Goal: Task Accomplishment & Management: Complete application form

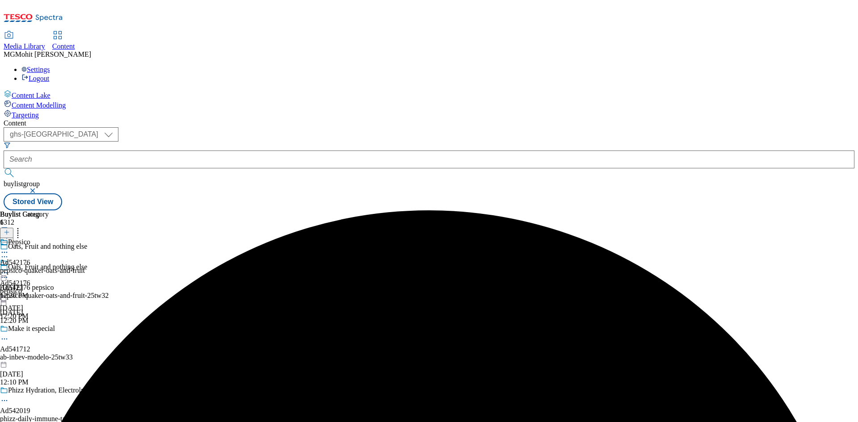
select select "ghs-[GEOGRAPHIC_DATA]"
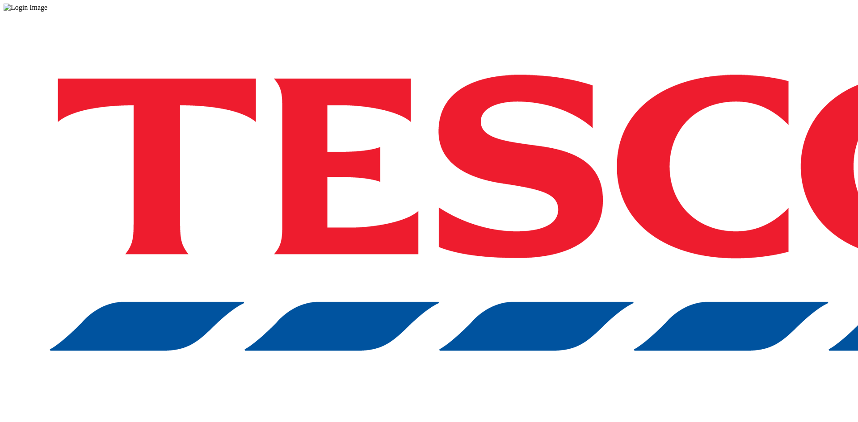
drag, startPoint x: 642, startPoint y: 242, endPoint x: 636, endPoint y: 242, distance: 6.7
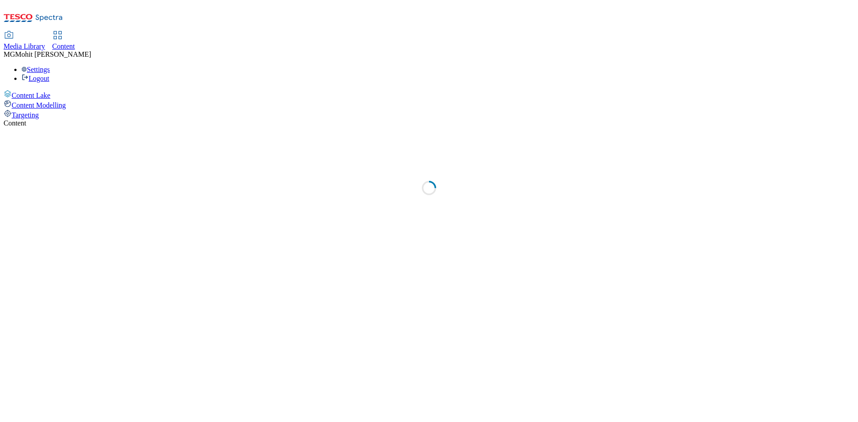
select select "ghs-[GEOGRAPHIC_DATA]"
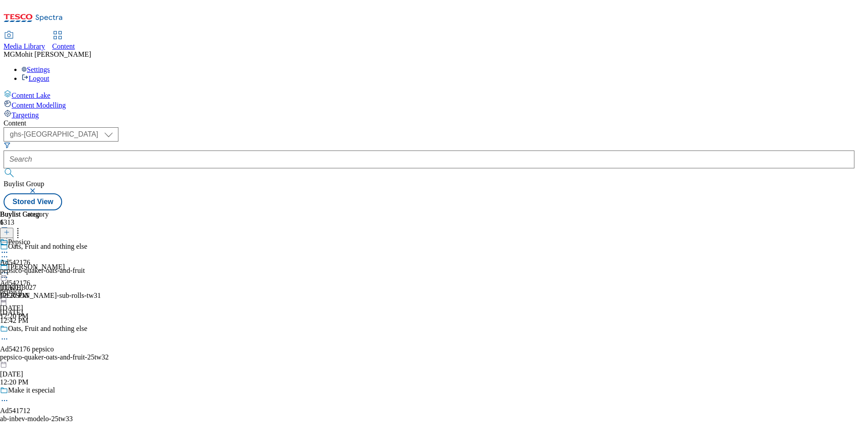
drag, startPoint x: 363, startPoint y: 265, endPoint x: 301, endPoint y: 216, distance: 78.8
click at [30, 265] on div "Ad542176 pepsico [DATE] 12:20 PM" at bounding box center [15, 290] width 30 height 62
click at [10, 234] on icon at bounding box center [7, 237] width 6 height 6
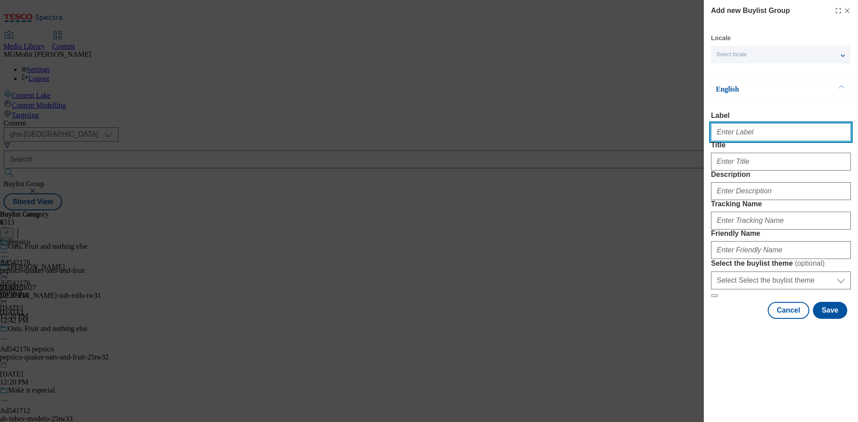
click at [739, 132] on input "Label" at bounding box center [781, 132] width 140 height 18
paste input "Ad542263 yeo-valley"
type input "Ad542263 yeo-valley"
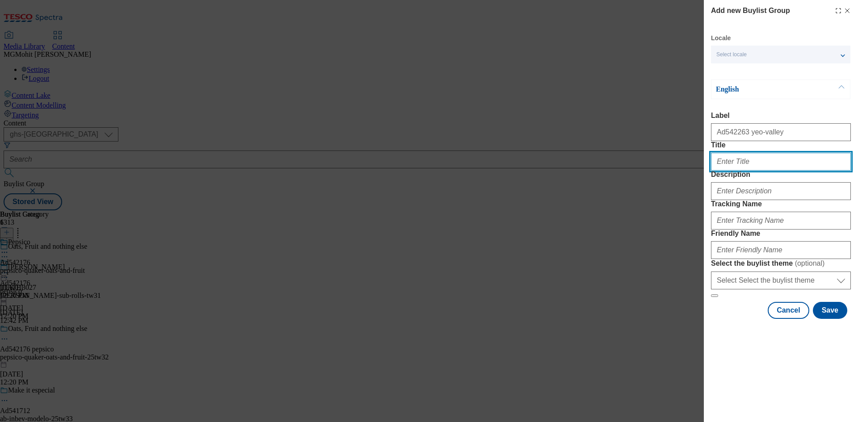
paste input "Organic whole milk, Real fruit, No nasties."
type input "Organic whole milk, Real fruit, No nasties."
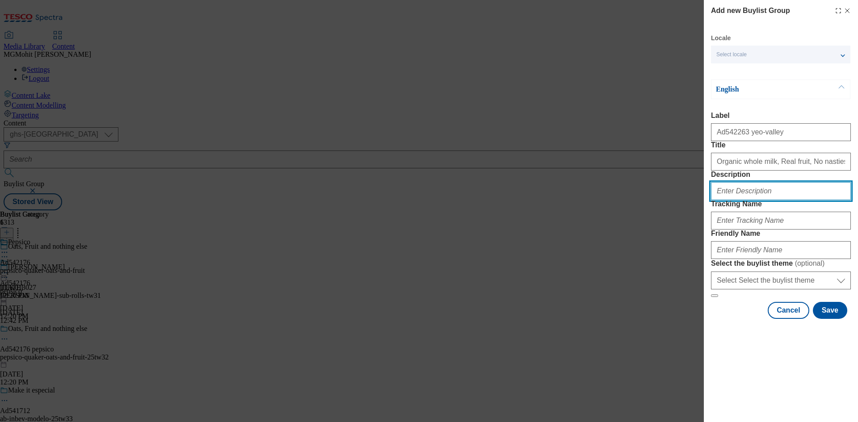
click at [765, 200] on input "Description" at bounding box center [781, 191] width 140 height 18
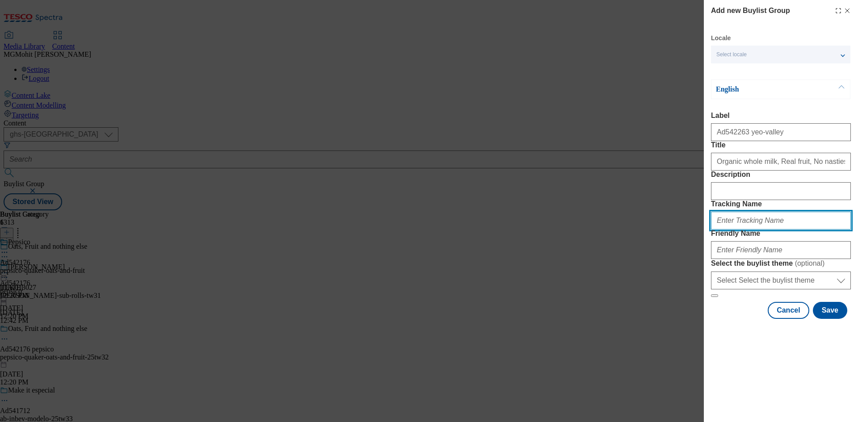
paste input "DH_AD542263"
type input "DH_AD542263"
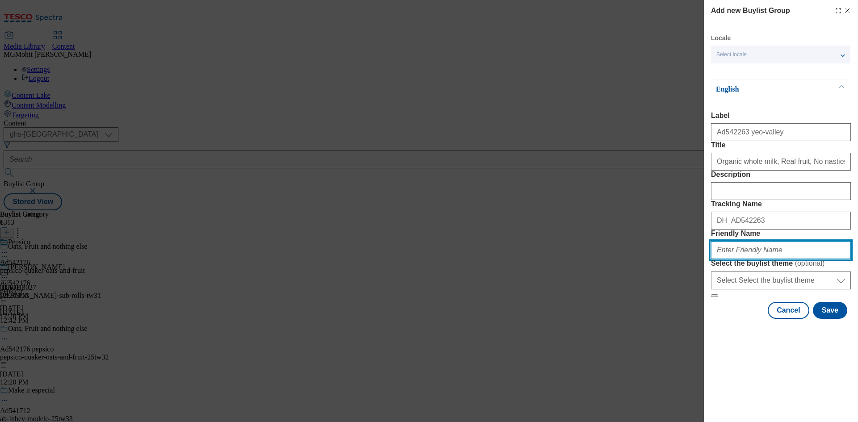
paste input "yeo-valley-little-yeos-25tw34"
type input "yeo-valley-little-yeos-25tw34"
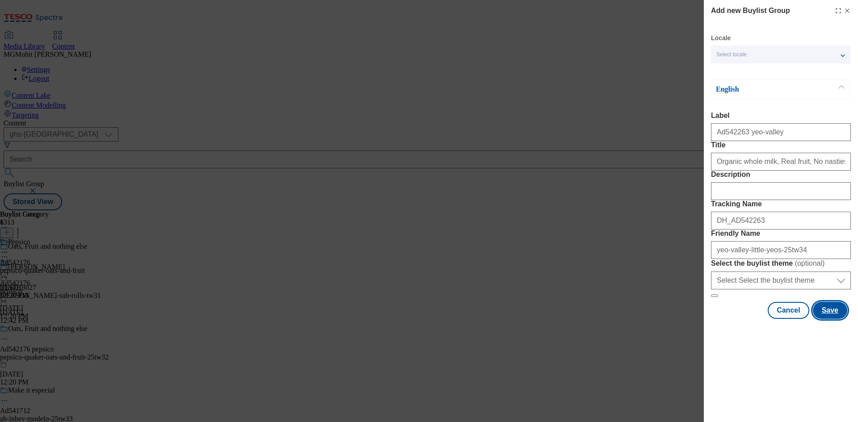
click at [834, 319] on button "Save" at bounding box center [829, 310] width 34 height 17
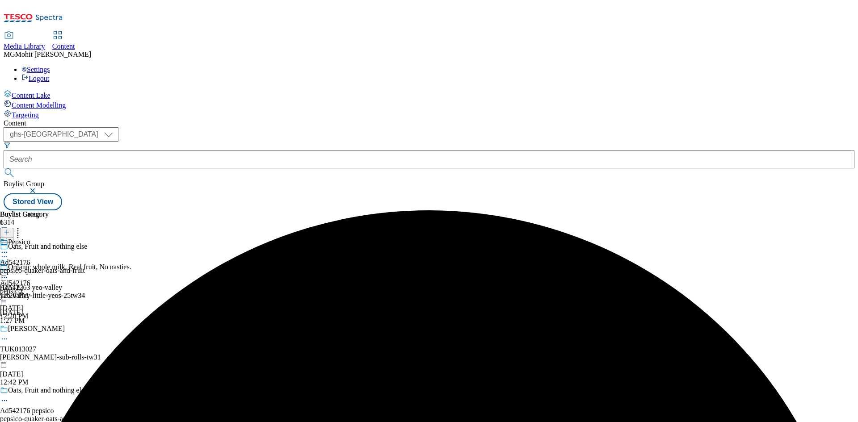
click at [149, 292] on div "yeo-valley-little-yeos-25tw34" at bounding box center [74, 296] width 149 height 8
click at [10, 229] on icon at bounding box center [7, 232] width 6 height 6
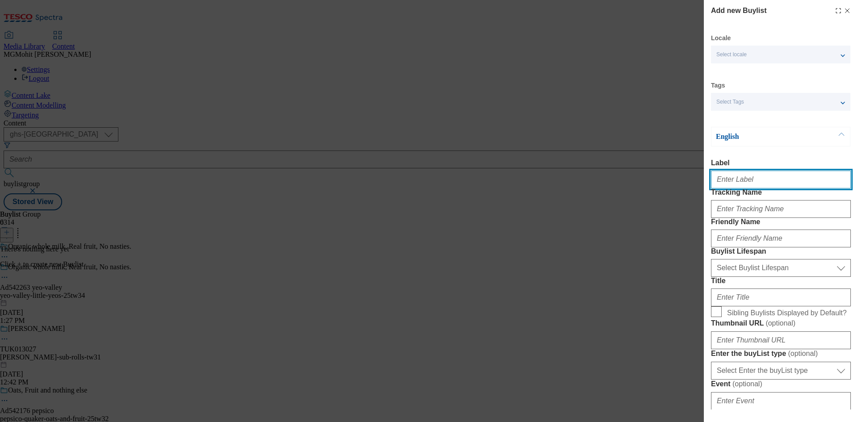
click at [726, 182] on input "Label" at bounding box center [781, 180] width 140 height 18
paste input "Ad542263"
type input "Ad542263"
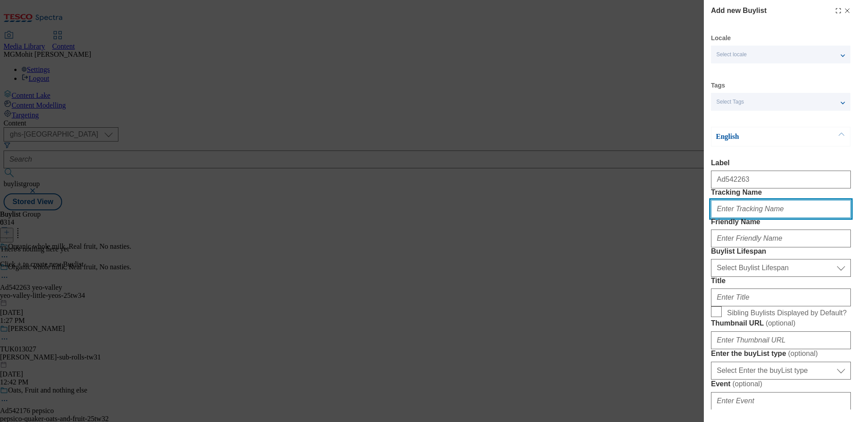
paste input "DH_AD542263"
type input "DH_AD542263"
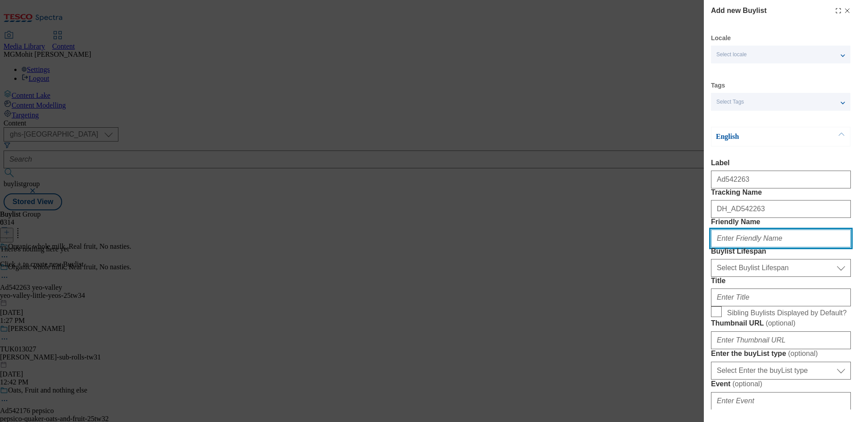
paste input "yeo-valley"
type input "yeo-valley"
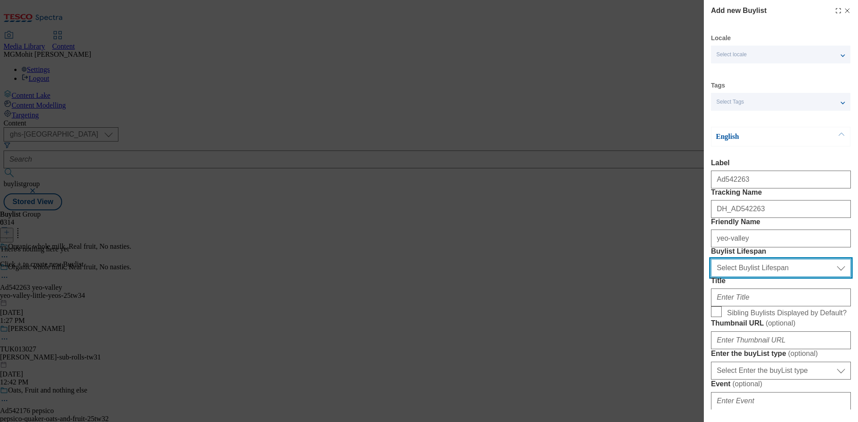
drag, startPoint x: 752, startPoint y: 312, endPoint x: 750, endPoint y: 320, distance: 8.8
click at [752, 277] on select "Select Buylist Lifespan evergreen seasonal tactical" at bounding box center [781, 268] width 140 height 18
select select "tactical"
click at [711, 277] on select "Select Buylist Lifespan evergreen seasonal tactical" at bounding box center [781, 268] width 140 height 18
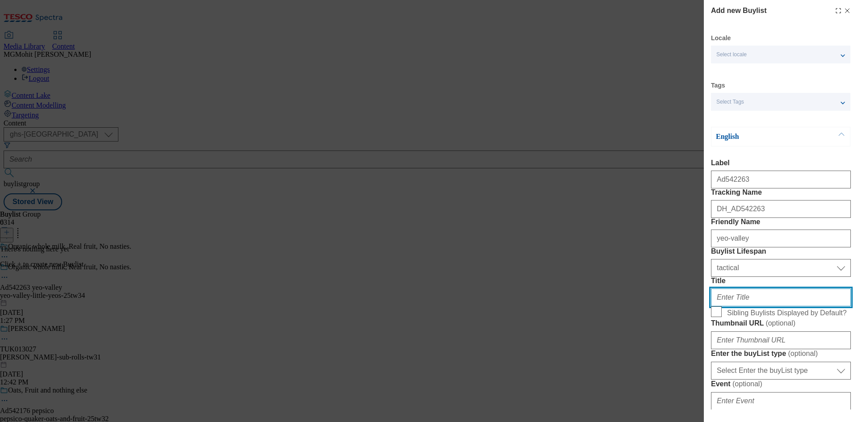
click at [731, 306] on input "Title" at bounding box center [781, 298] width 140 height 18
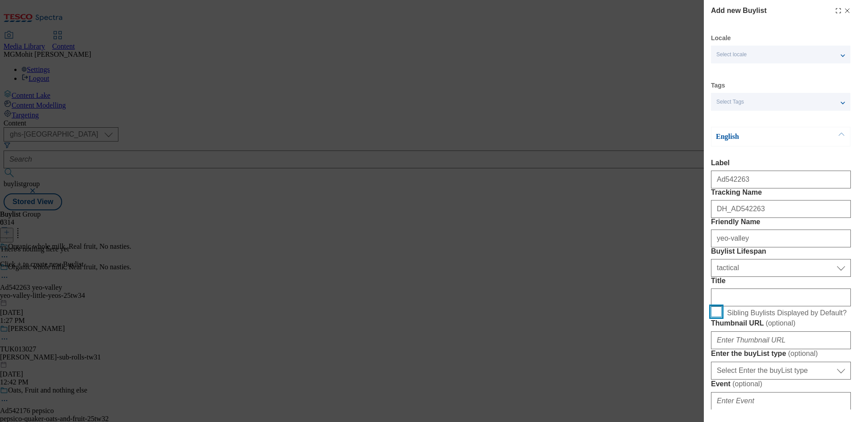
scroll to position [179, 0]
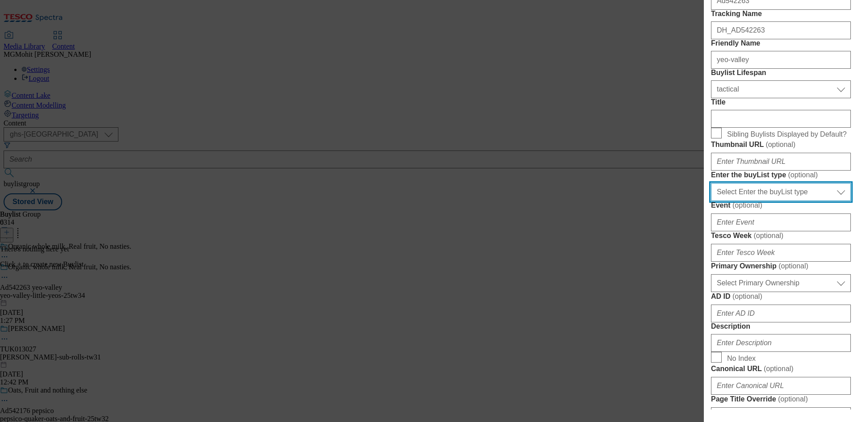
drag, startPoint x: 741, startPoint y: 293, endPoint x: 740, endPoint y: 299, distance: 5.4
click at [741, 201] on select "Select Enter the buyList type event supplier funded long term >4 weeks supplier…" at bounding box center [781, 192] width 140 height 18
select select "supplier funded short term 1-3 weeks"
click at [711, 201] on select "Select Enter the buyList type event supplier funded long term >4 weeks supplier…" at bounding box center [781, 192] width 140 height 18
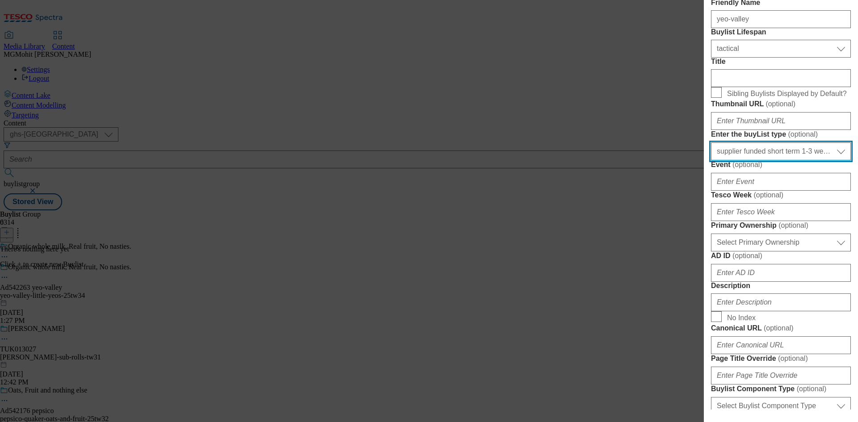
scroll to position [268, 0]
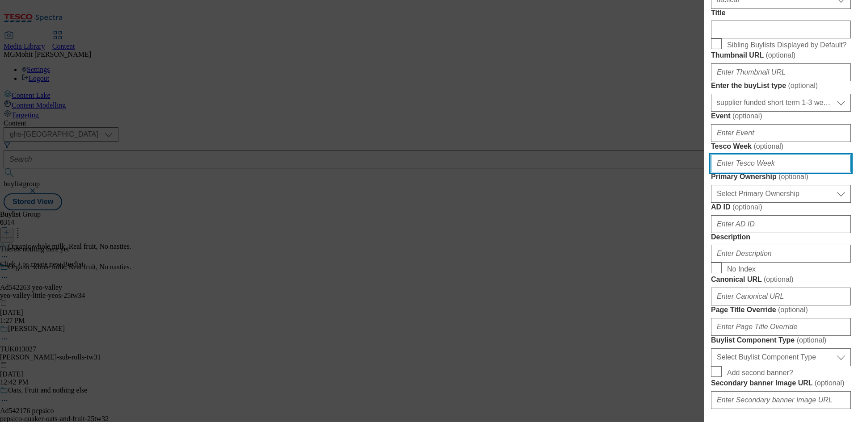
click at [748, 172] on input "Tesco Week ( optional )" at bounding box center [781, 164] width 140 height 18
type input "34"
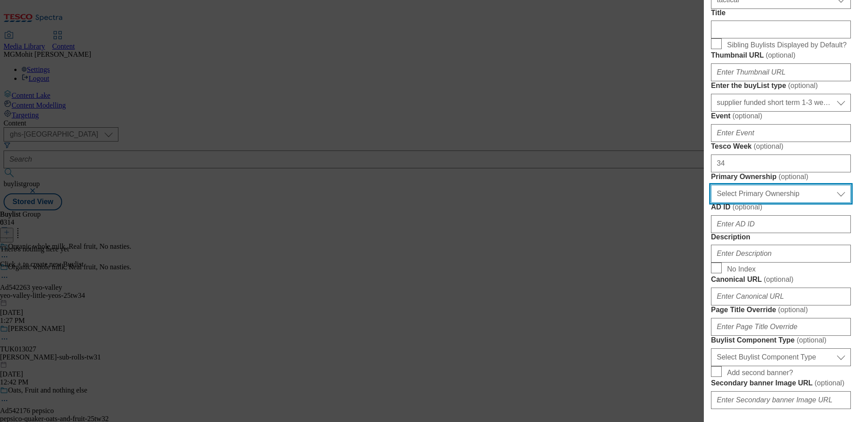
click at [752, 203] on select "Select Primary Ownership [PERSON_NAME]" at bounding box center [781, 194] width 140 height 18
select select "dunnhumby"
click at [711, 203] on select "Select Primary Ownership [PERSON_NAME]" at bounding box center [781, 194] width 140 height 18
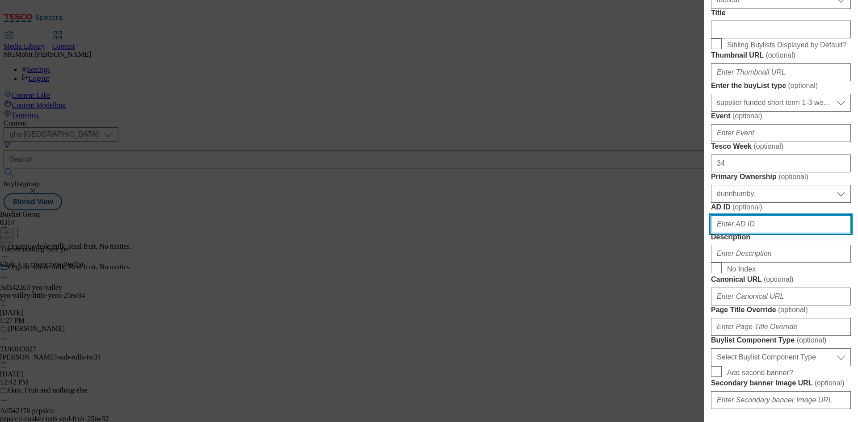
click at [724, 233] on input "AD ID ( optional )" at bounding box center [781, 224] width 140 height 18
paste input "542263"
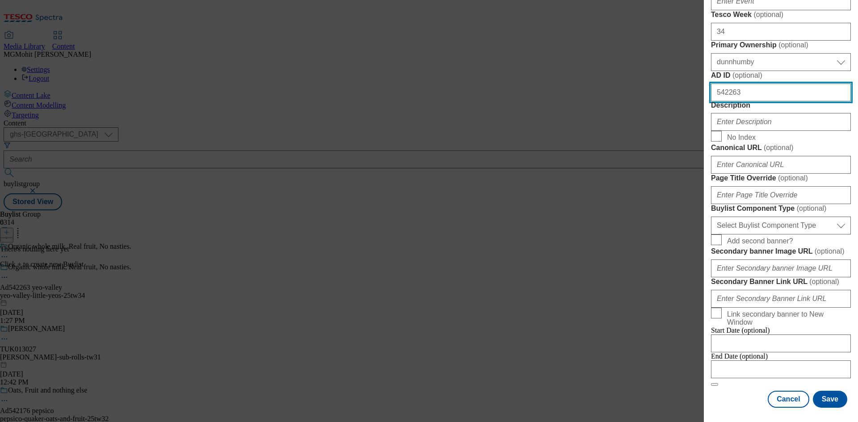
scroll to position [491, 0]
type input "542263"
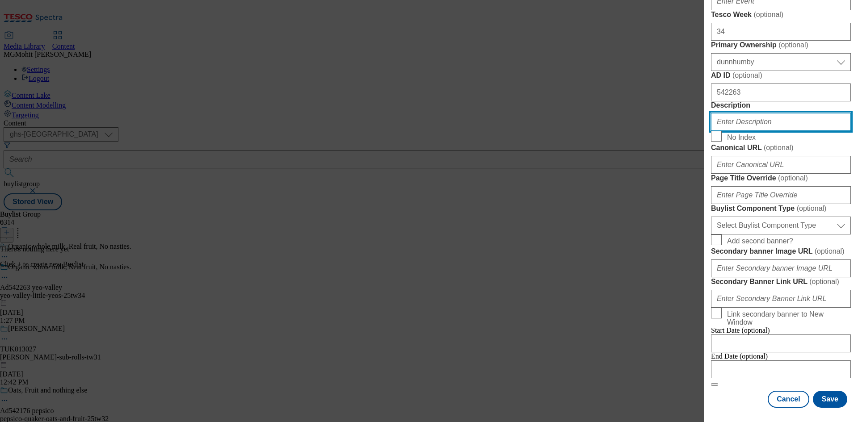
click at [745, 131] on input "Description" at bounding box center [781, 122] width 140 height 18
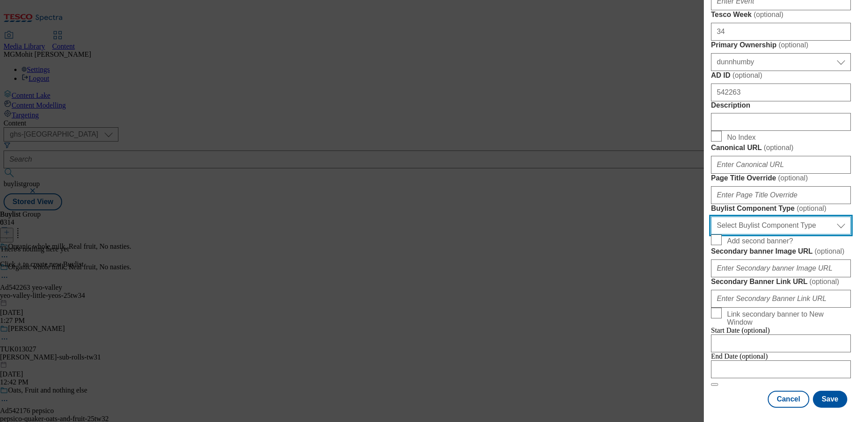
click at [749, 234] on select "Select Buylist Component Type Banner Competition Header Meal" at bounding box center [781, 226] width 140 height 18
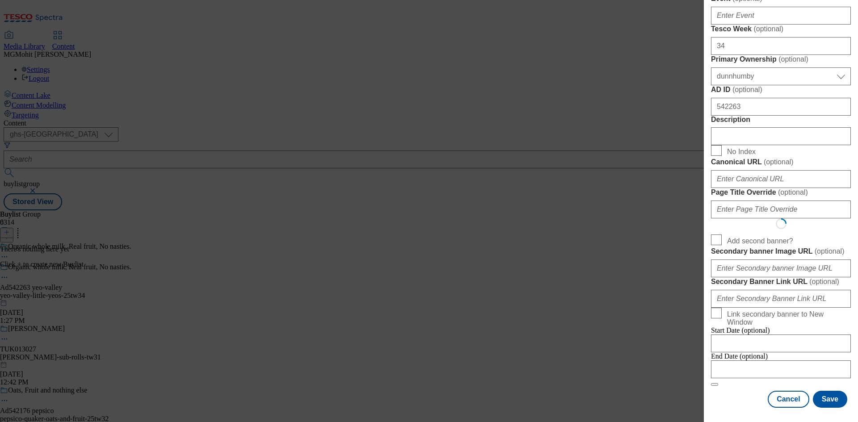
scroll to position [0, 0]
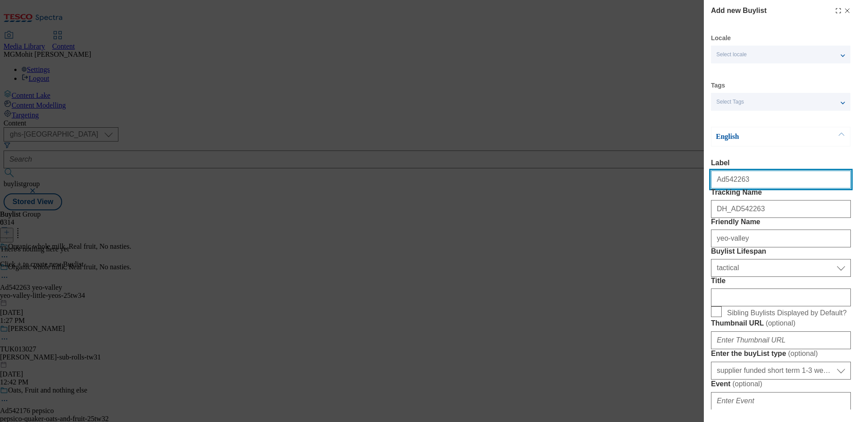
select select "Banner"
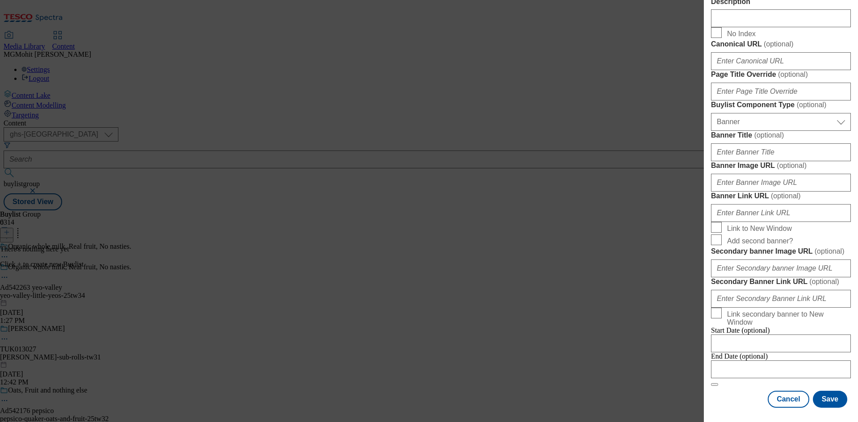
scroll to position [885, 0]
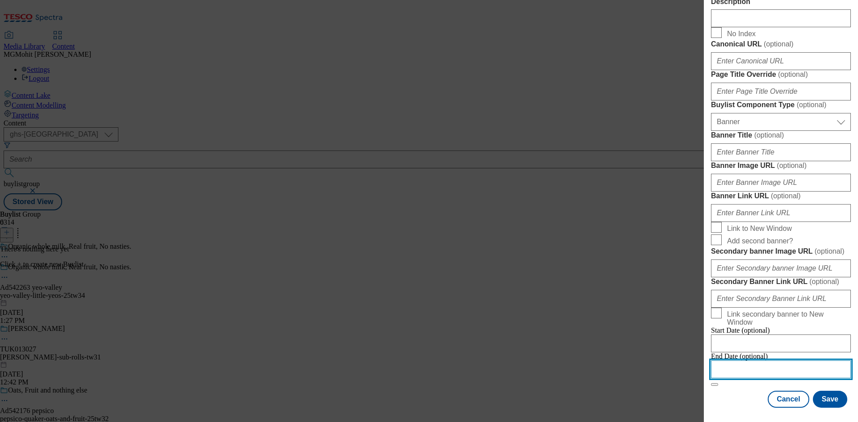
click at [753, 364] on input "Modal" at bounding box center [781, 369] width 140 height 18
select select "2025"
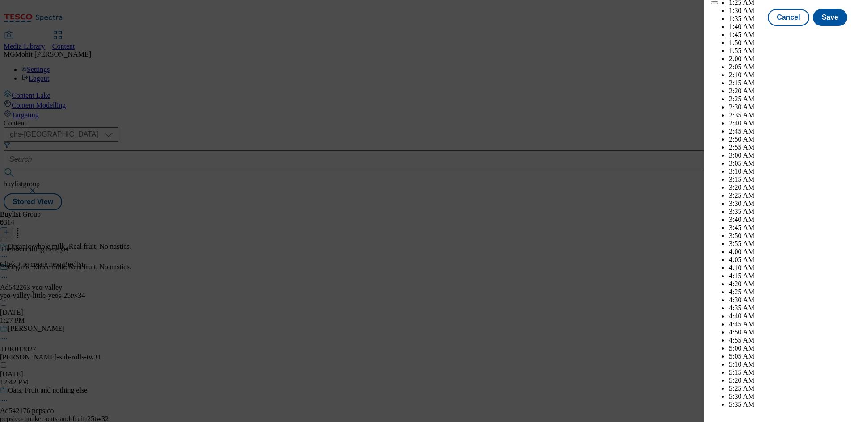
scroll to position [2653, 0]
select select "December"
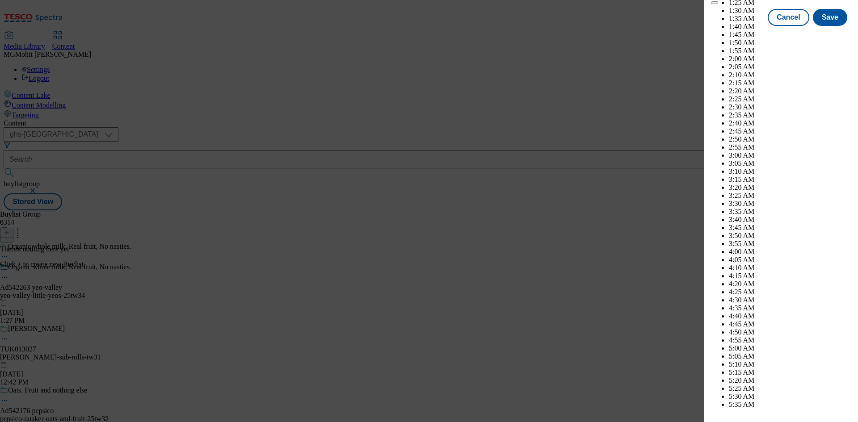
select select "2026"
select select "January"
click at [729, 34] on div "Cancel Save" at bounding box center [781, 25] width 140 height 17
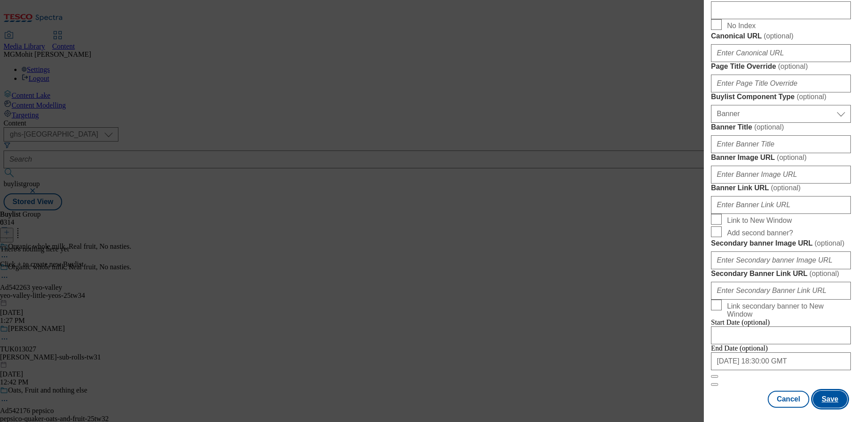
click at [829, 401] on button "Save" at bounding box center [829, 399] width 34 height 17
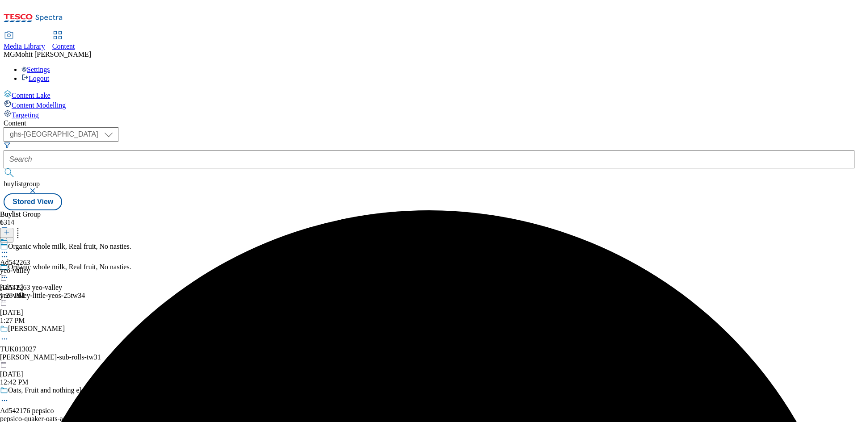
click at [30, 267] on div "yeo-valley" at bounding box center [15, 271] width 30 height 8
click at [9, 232] on line at bounding box center [6, 232] width 4 height 0
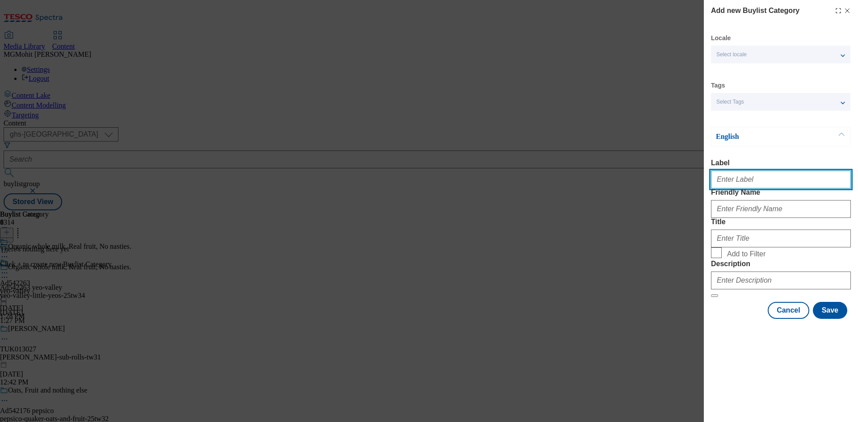
click at [740, 181] on input "Label" at bounding box center [781, 180] width 140 height 18
paste input "Ad542263"
type input "Ad542263"
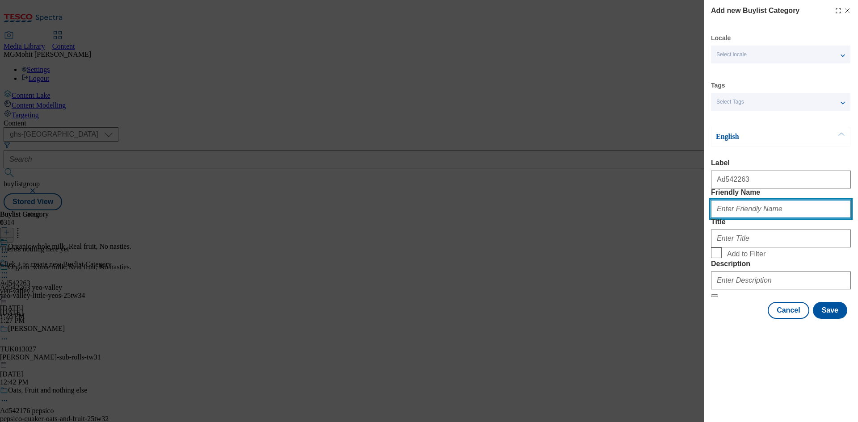
paste input "yeo-valley-little-yeos"
type input "yeo-valley-little-yeos"
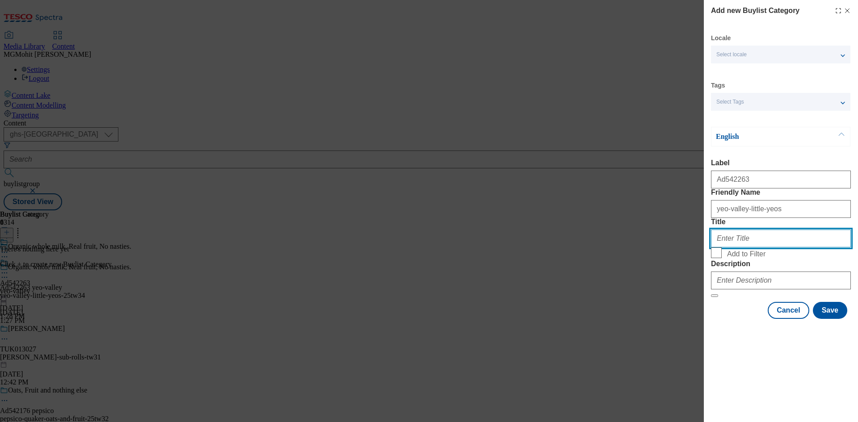
paste input "[GEOGRAPHIC_DATA]"
type input "[GEOGRAPHIC_DATA]"
click at [745, 268] on label "Description" at bounding box center [781, 264] width 140 height 8
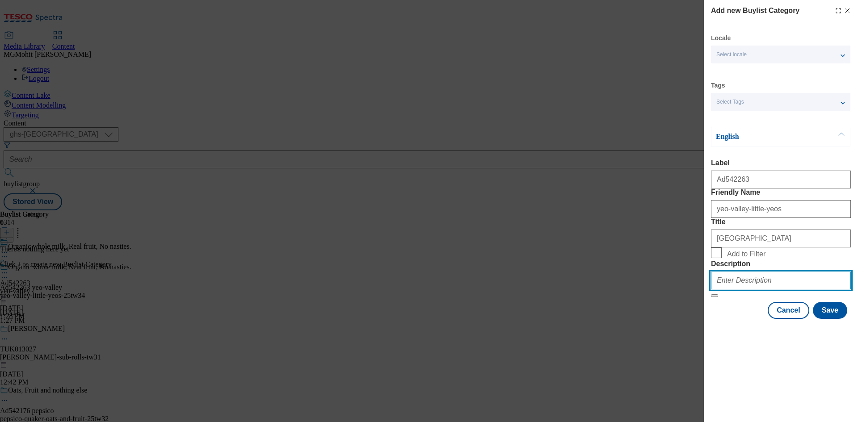
click at [745, 289] on input "Description" at bounding box center [781, 281] width 140 height 18
click at [732, 289] on input "Description" at bounding box center [781, 281] width 140 height 18
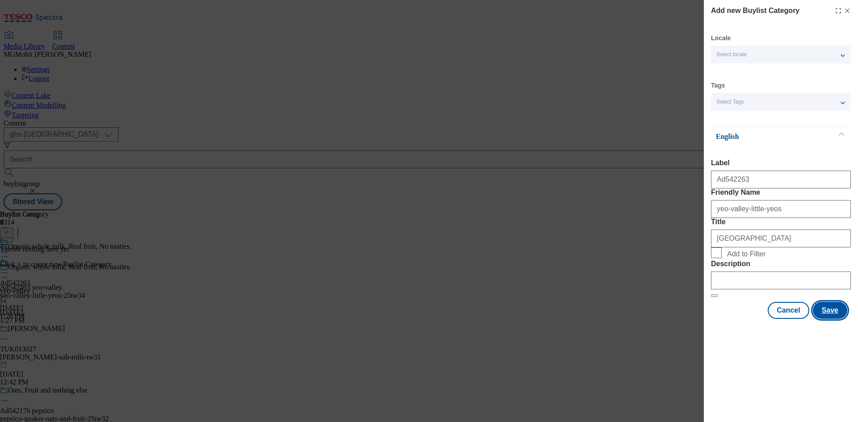
click at [828, 319] on button "Save" at bounding box center [829, 310] width 34 height 17
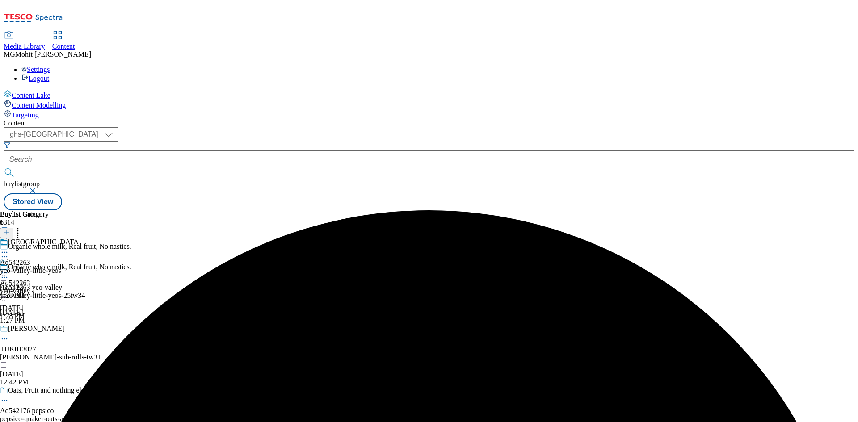
click at [81, 267] on div "yeo-valley-little-yeos" at bounding box center [40, 271] width 81 height 8
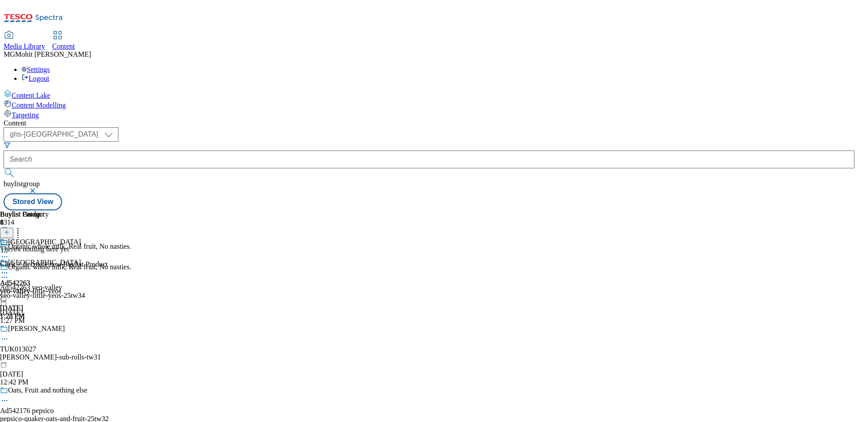
click at [13, 228] on button at bounding box center [6, 233] width 13 height 10
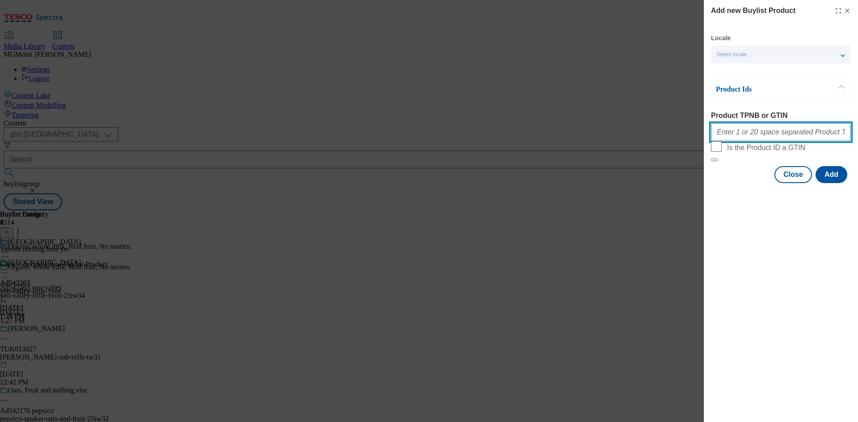
click at [743, 136] on input "Product TPNB or GTIN" at bounding box center [781, 132] width 140 height 18
paste input "97117947 91072455"
type input "97117947 91072455"
click at [829, 183] on button "Add" at bounding box center [831, 174] width 32 height 17
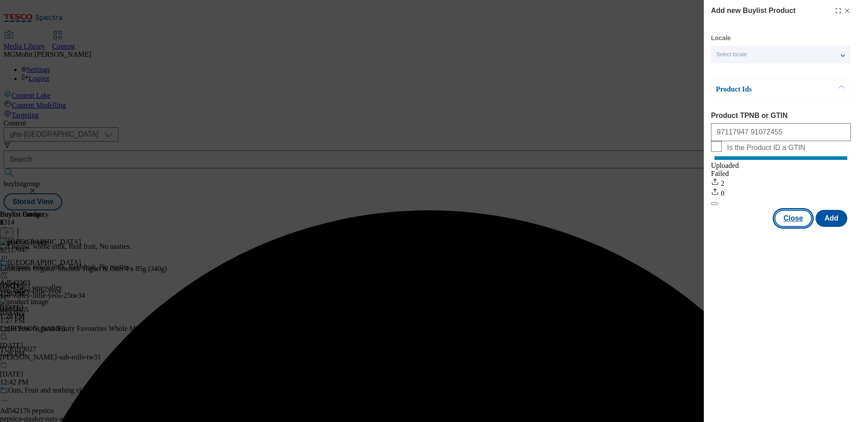
click at [796, 227] on button "Close" at bounding box center [793, 218] width 38 height 17
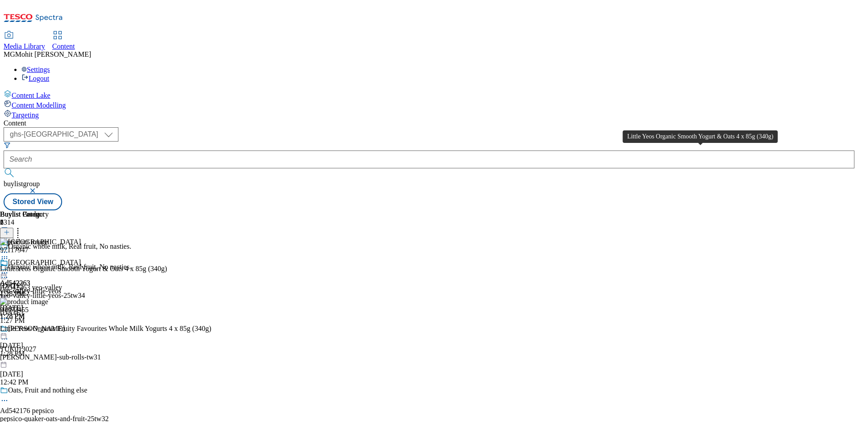
click at [167, 265] on div "Little Yeos Organic Smooth Yogurt & Oats 4 x 85g (340g)" at bounding box center [83, 269] width 167 height 8
click at [9, 268] on icon at bounding box center [4, 272] width 9 height 9
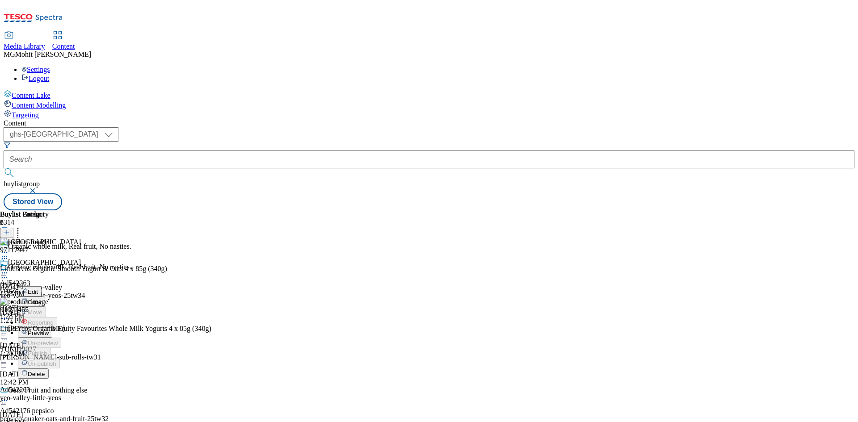
click at [42, 286] on button "Edit" at bounding box center [30, 291] width 24 height 10
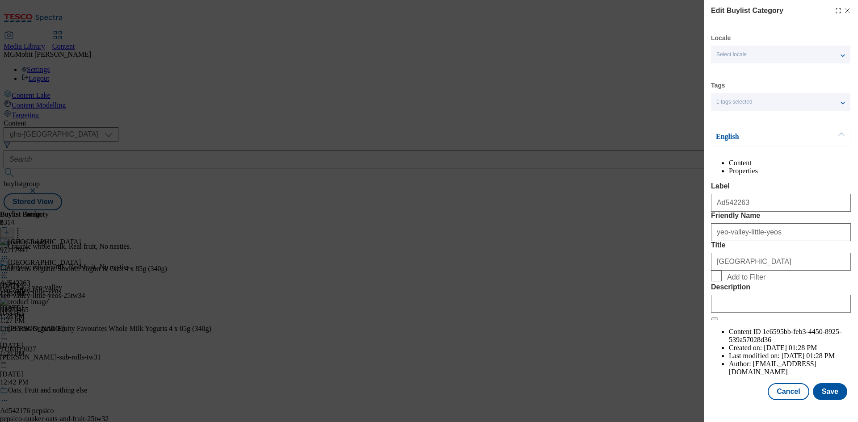
scroll to position [17, 0]
click at [732, 313] on input "Description" at bounding box center [781, 304] width 140 height 18
paste input "Little Yeos Organic Smooth Yogurt & Oats 4 x 85g (340g)"
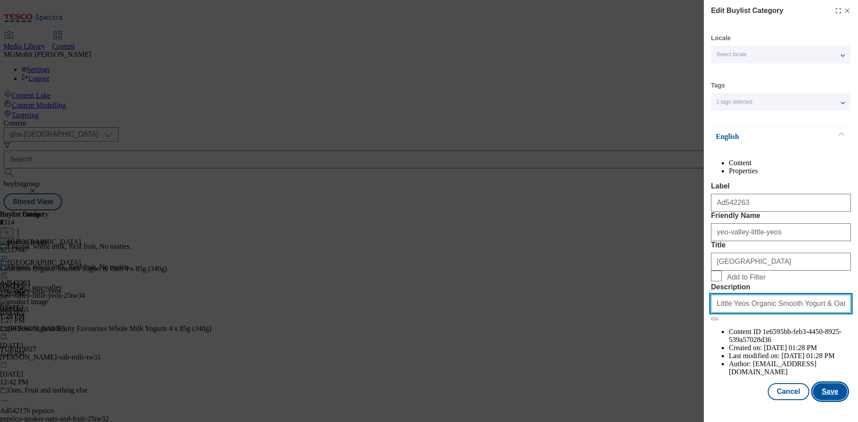
scroll to position [0, 12]
type input "Little Yeos Organic Smooth Yogurt & Oats 4 x 85g (340g)"
click at [828, 399] on button "Save" at bounding box center [829, 391] width 34 height 17
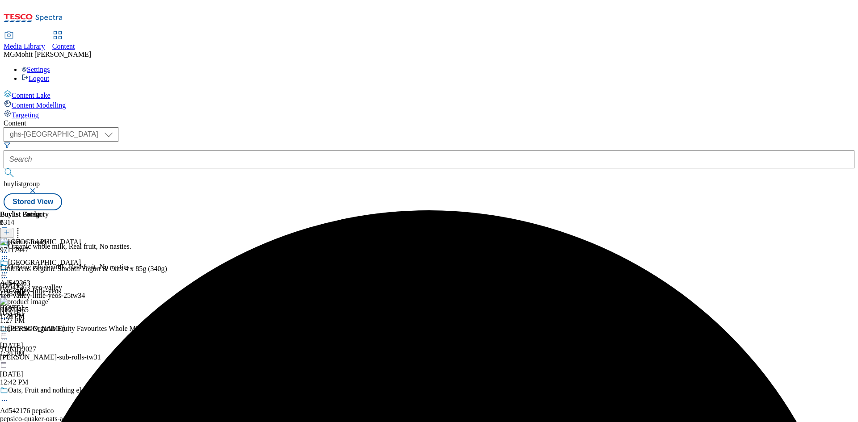
click at [30, 259] on div "Ad542263 yeo-valley [DATE] 1:28 PM" at bounding box center [15, 290] width 30 height 62
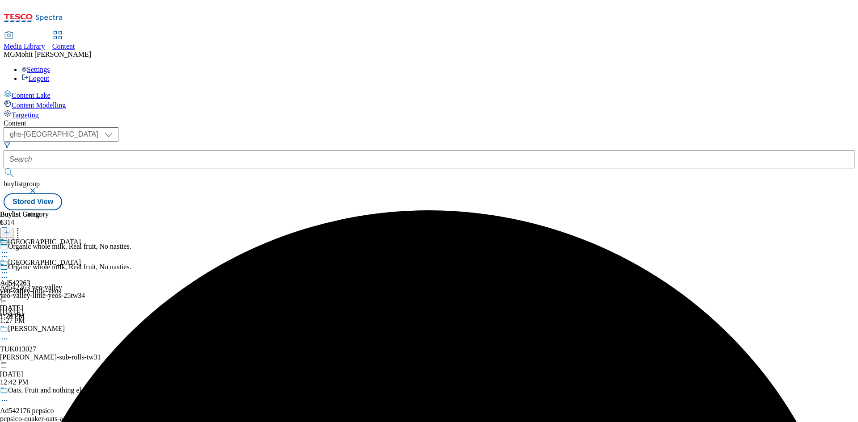
click at [5, 272] on circle at bounding box center [4, 272] width 1 height 1
click at [38, 289] on span "Edit" at bounding box center [33, 292] width 10 height 7
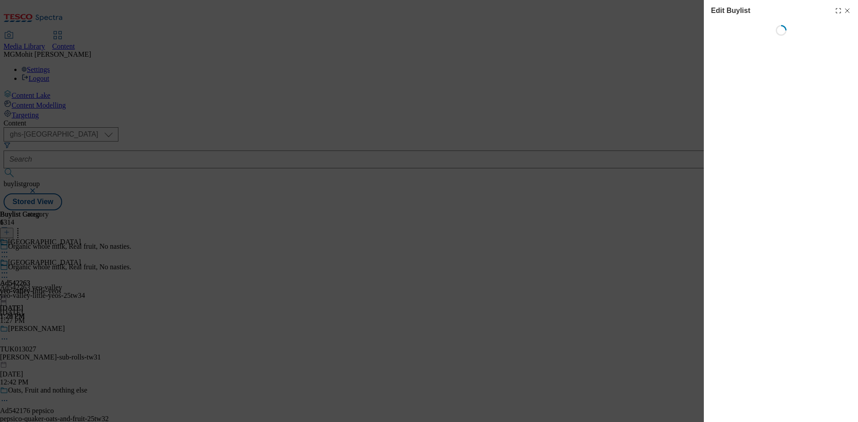
select select "tactical"
select select "supplier funded short term 1-3 weeks"
select select "dunnhumby"
select select "Banner"
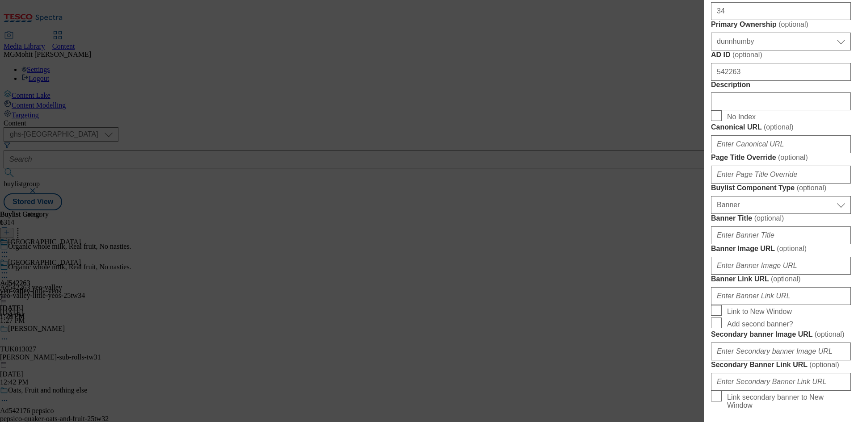
scroll to position [447, 0]
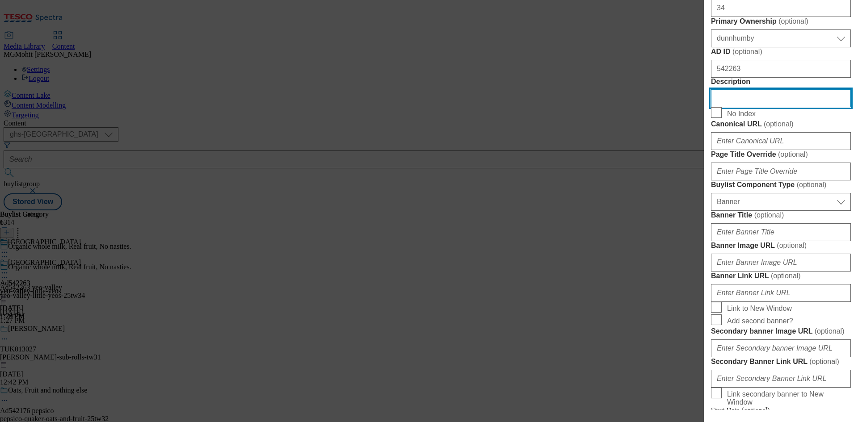
click at [734, 107] on input "Description" at bounding box center [781, 98] width 140 height 18
paste input "Little Yeos Organic Smooth Yogurt & Oats 4 x 85g (340g)"
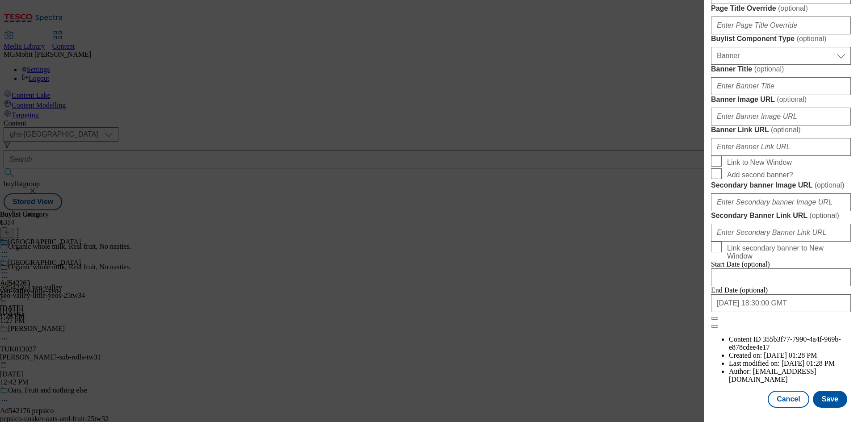
scroll to position [925, 0]
type input "Little Yeos Organic Smooth Yogurt & Oats 4 x 85g (340g)"
click at [819, 398] on button "Save" at bounding box center [829, 399] width 34 height 17
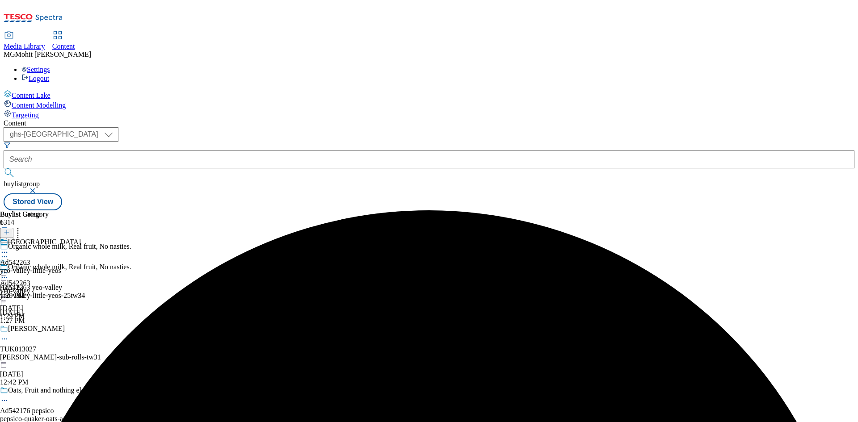
click at [9, 273] on icon at bounding box center [4, 277] width 9 height 9
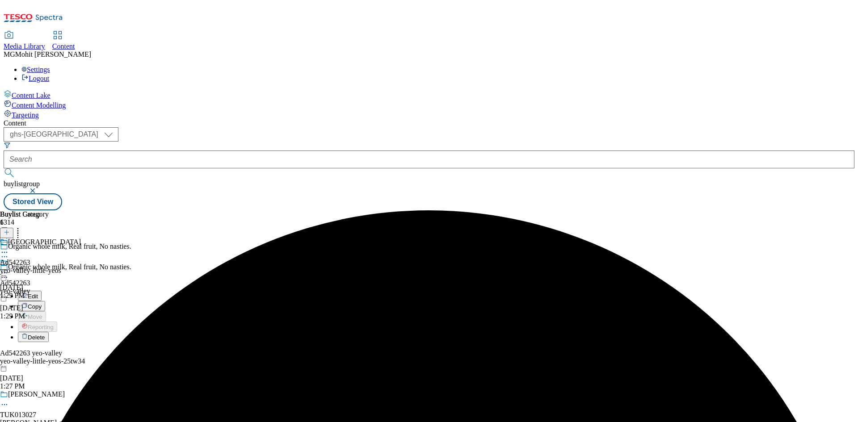
click at [42, 291] on button "Edit" at bounding box center [30, 296] width 24 height 10
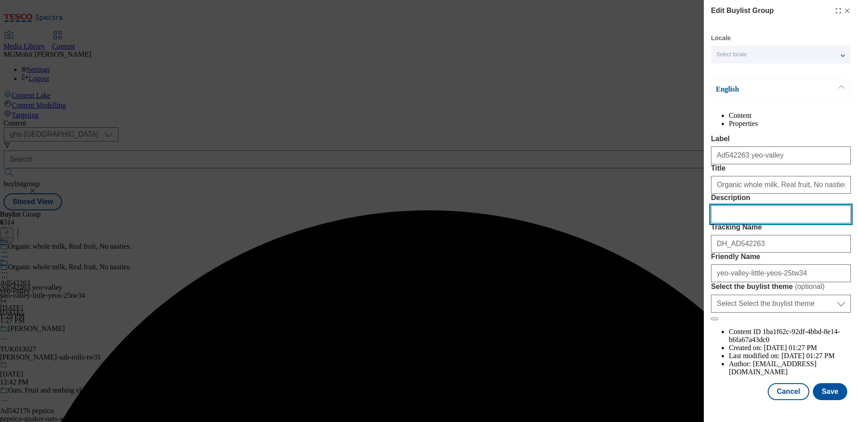
click at [745, 223] on input "Description" at bounding box center [781, 214] width 140 height 18
paste input "Little Yeos Organic Smooth Yogurt & Oats 4 x 85g (340g)"
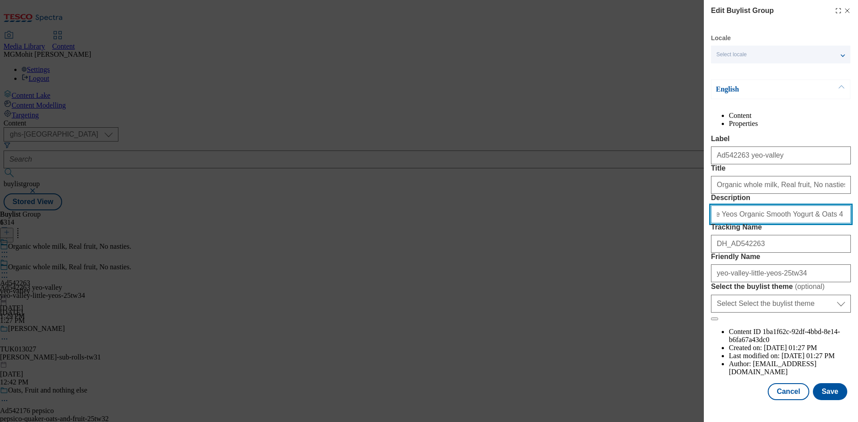
scroll to position [34, 0]
type input "Little Yeos Organic Smooth Yogurt & Oats 4 x 85g (340g)"
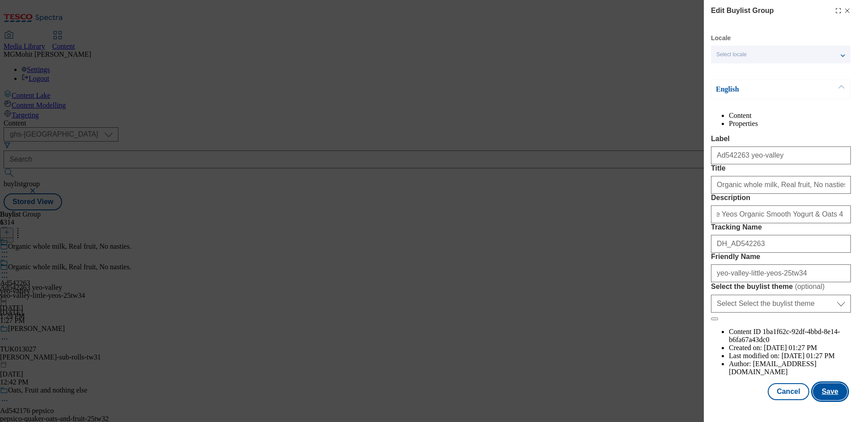
click at [822, 397] on button "Save" at bounding box center [829, 391] width 34 height 17
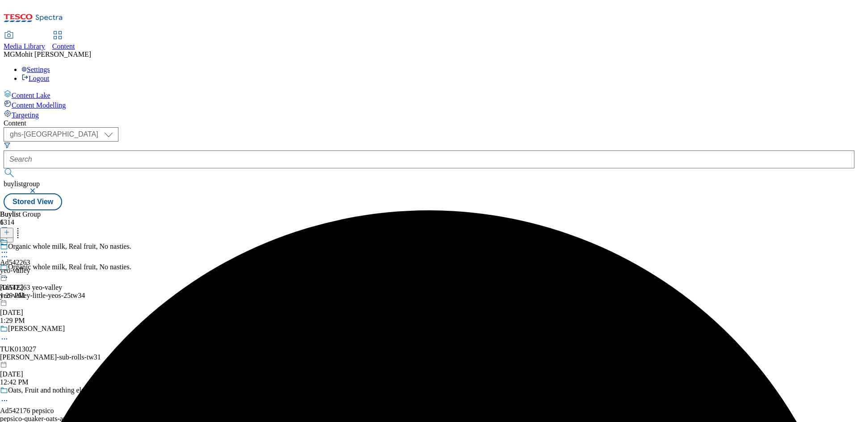
click at [9, 248] on icon at bounding box center [4, 252] width 9 height 9
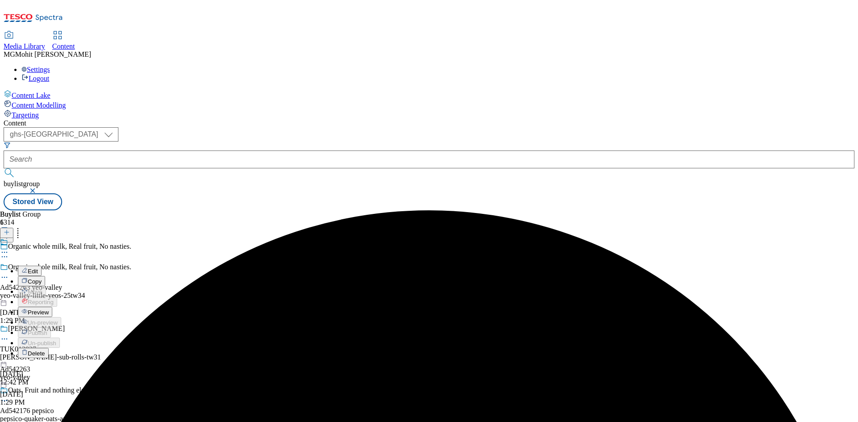
click at [49, 309] on span "Preview" at bounding box center [38, 312] width 21 height 7
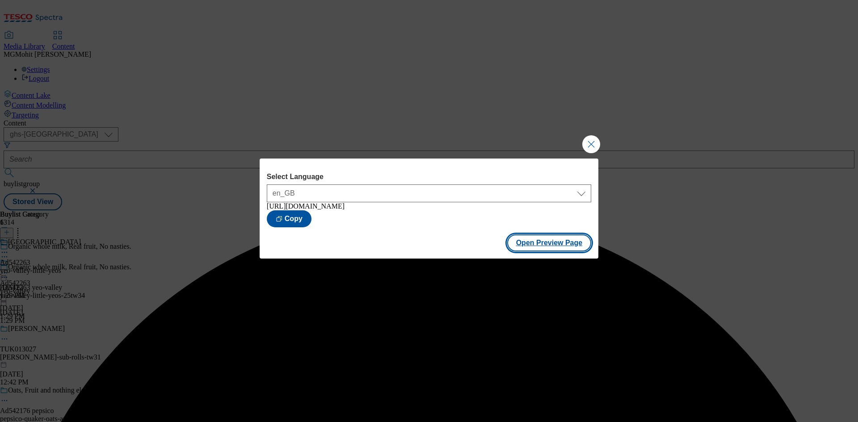
click at [533, 246] on button "Open Preview Page" at bounding box center [549, 242] width 84 height 17
click at [587, 144] on button "Close Modal" at bounding box center [591, 144] width 18 height 18
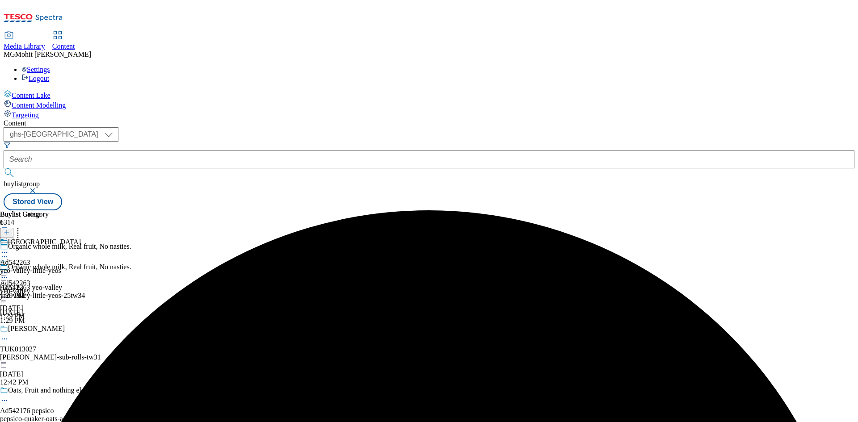
click at [30, 268] on div at bounding box center [15, 273] width 30 height 11
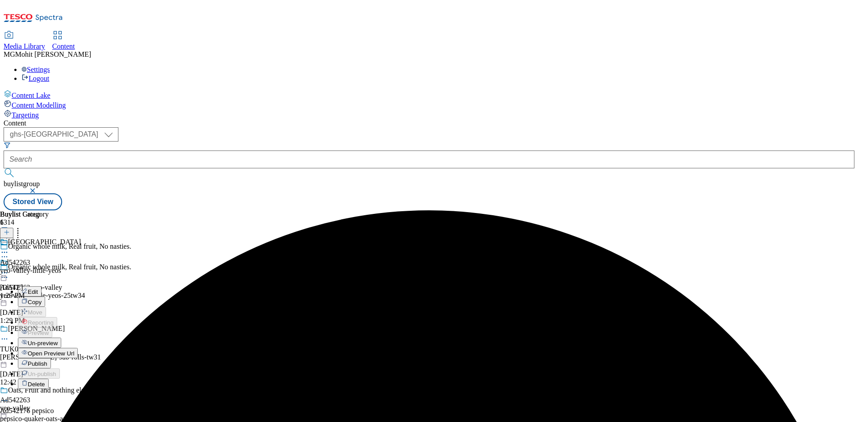
click at [47, 360] on span "Publish" at bounding box center [38, 363] width 20 height 7
